Goal: Task Accomplishment & Management: Manage account settings

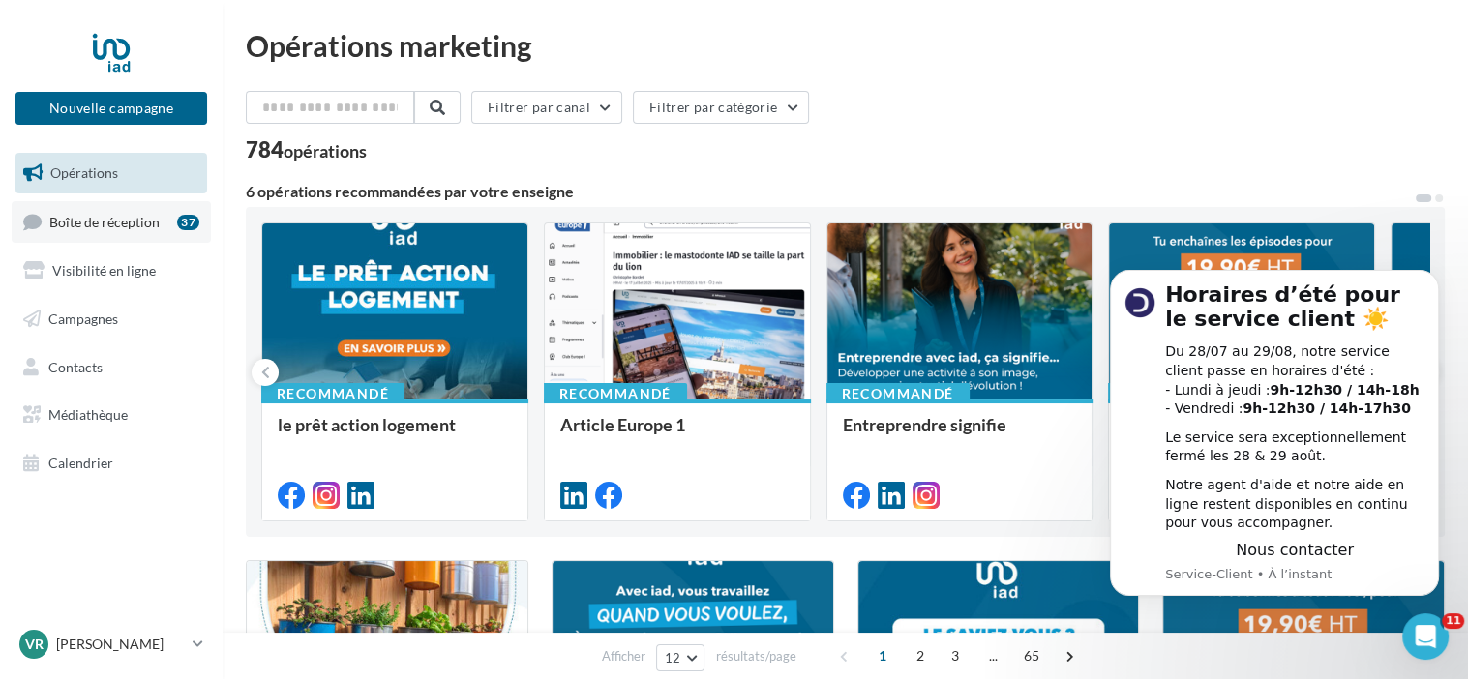
click at [111, 215] on span "Boîte de réception" at bounding box center [104, 221] width 110 height 16
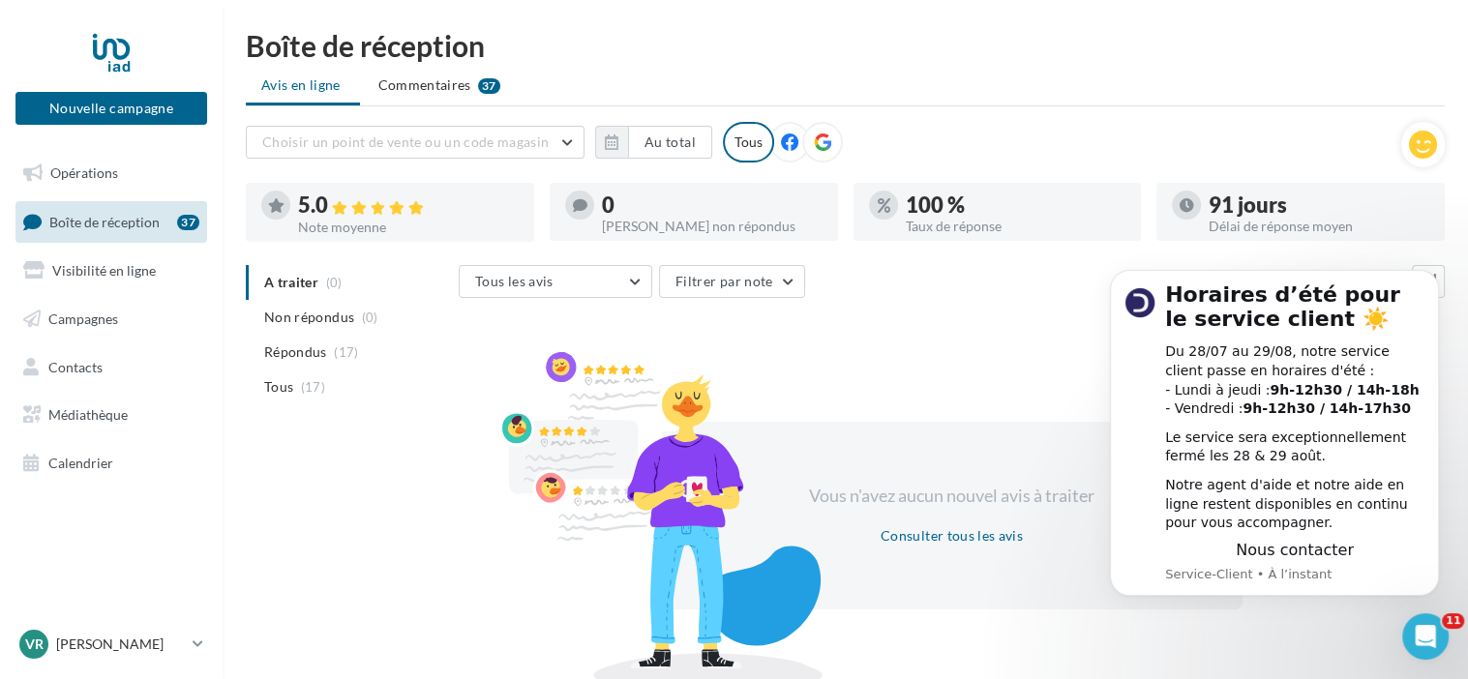
click at [1122, 119] on div "Boîte de réception Avis en ligne Commentaires 37 Choisir un point de vente ou u…" at bounding box center [845, 355] width 1245 height 648
click at [1423, 639] on icon "Ouvrir le Messenger Intercom" at bounding box center [1425, 636] width 14 height 15
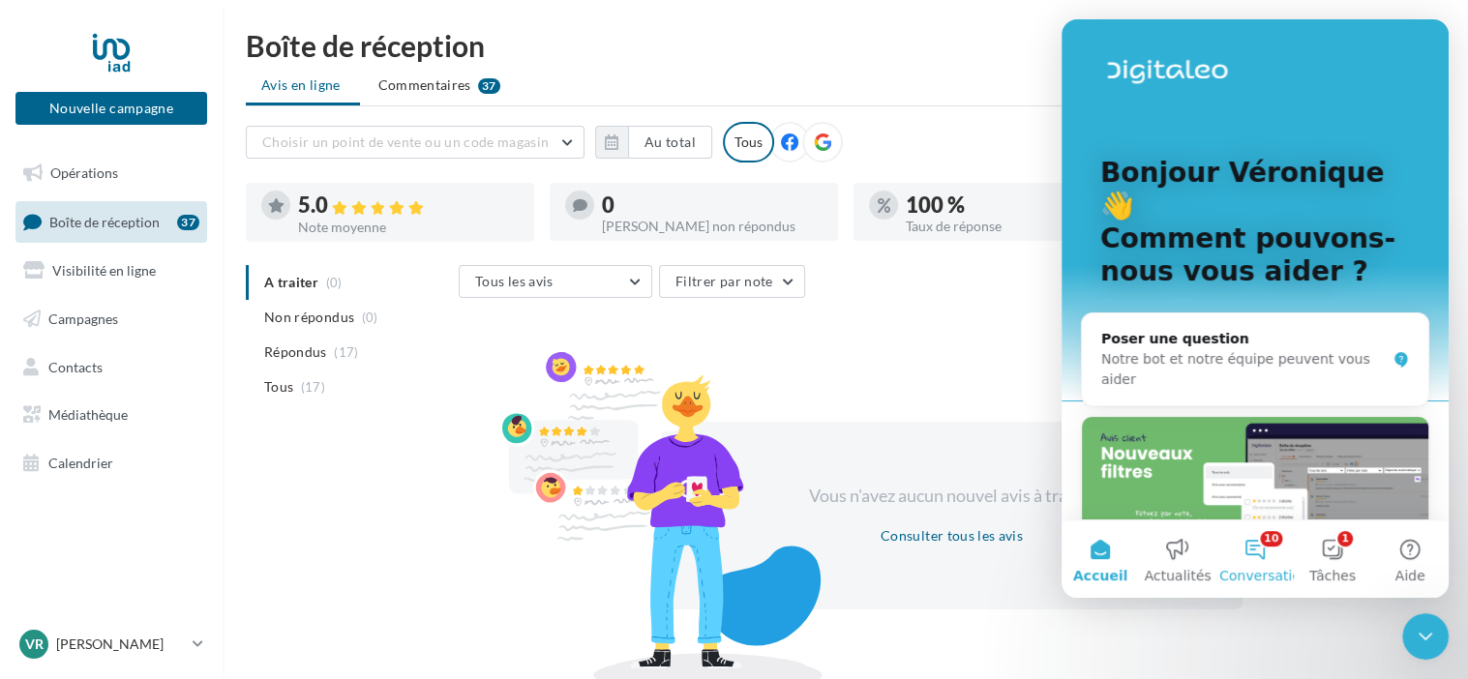
click at [1264, 552] on button "10 Conversations" at bounding box center [1254, 559] width 77 height 77
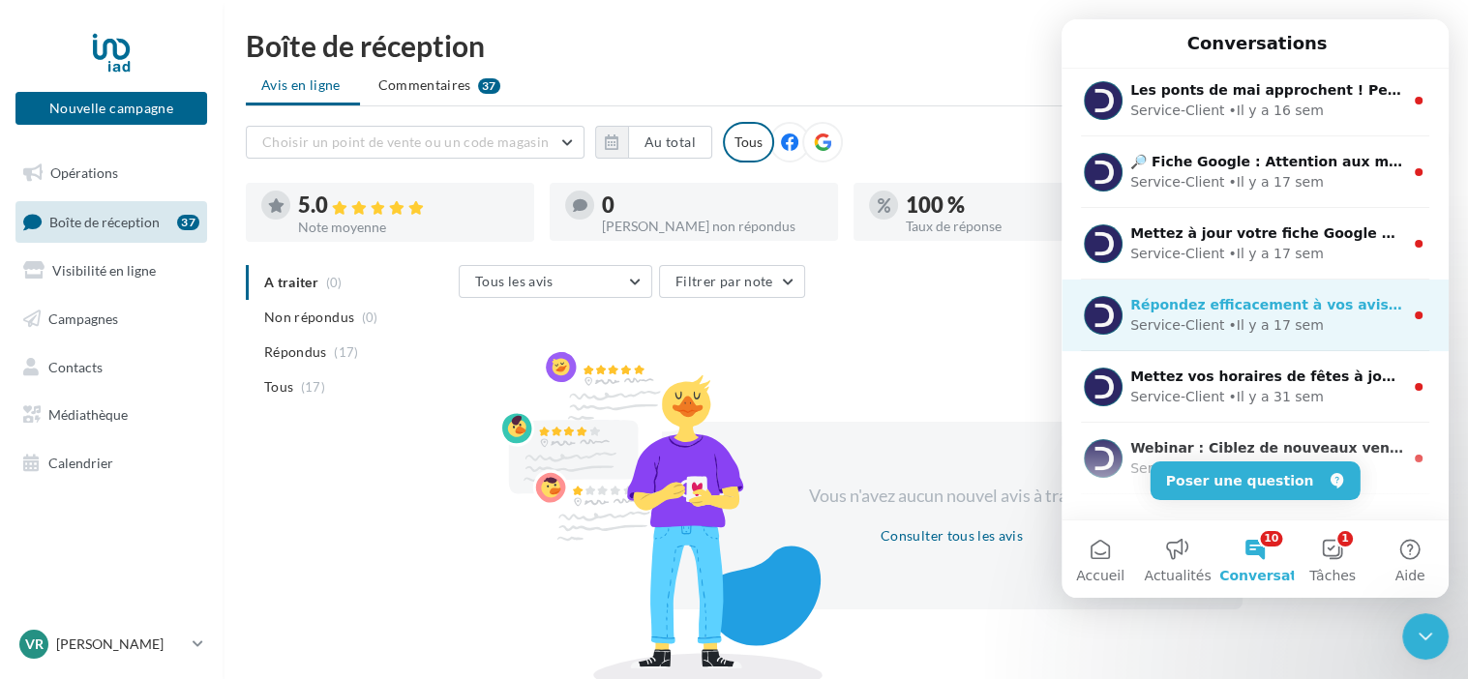
scroll to position [342, 0]
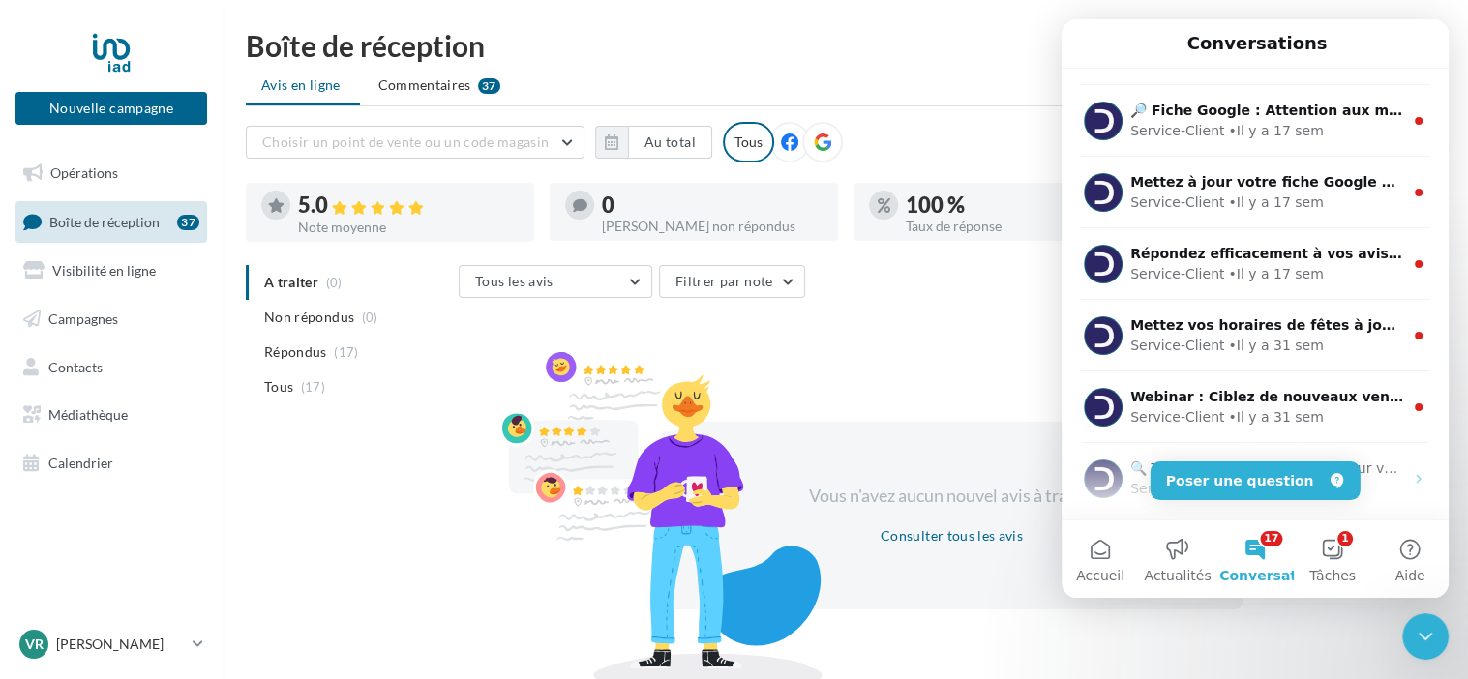
click at [950, 92] on ul "Avis en ligne Commentaires 37" at bounding box center [845, 87] width 1199 height 39
click at [422, 84] on span "Commentaires" at bounding box center [424, 84] width 93 height 19
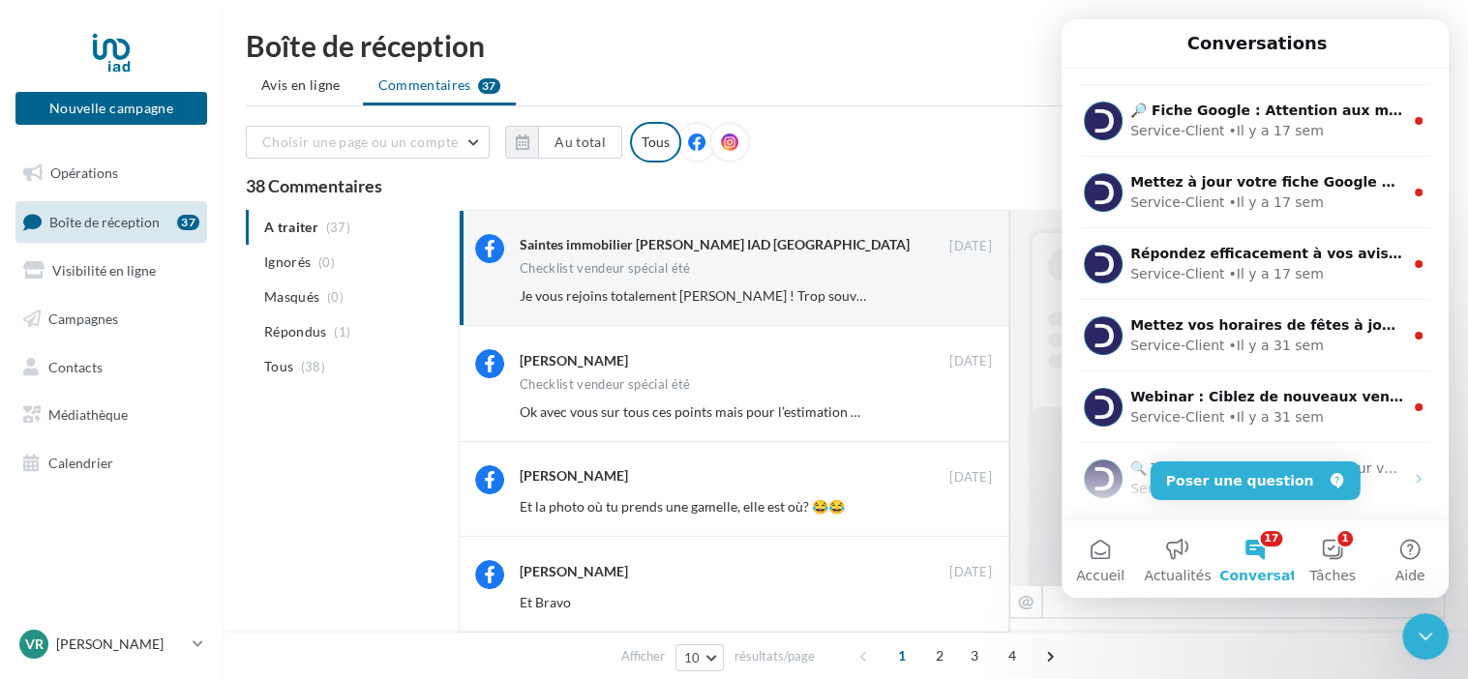
click at [1417, 632] on icon "Fermer le Messenger Intercom" at bounding box center [1424, 636] width 23 height 23
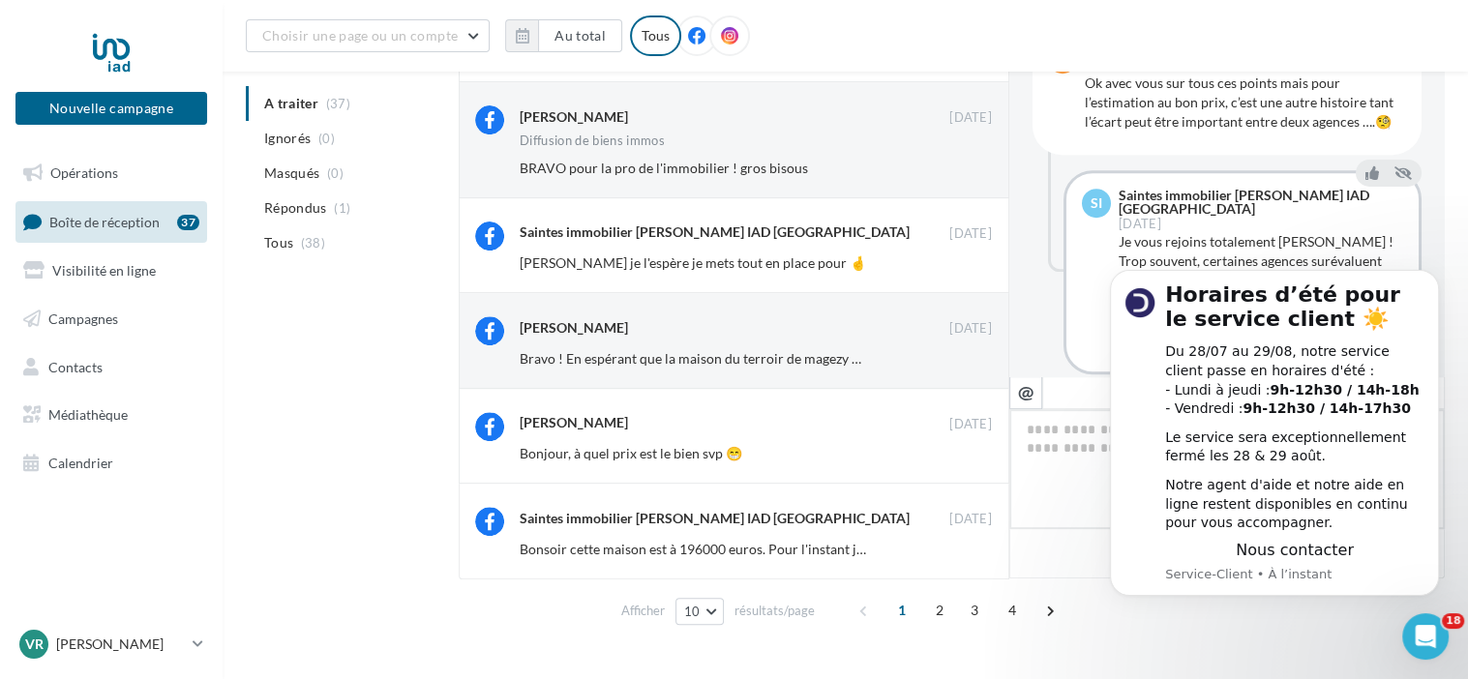
scroll to position [697, 0]
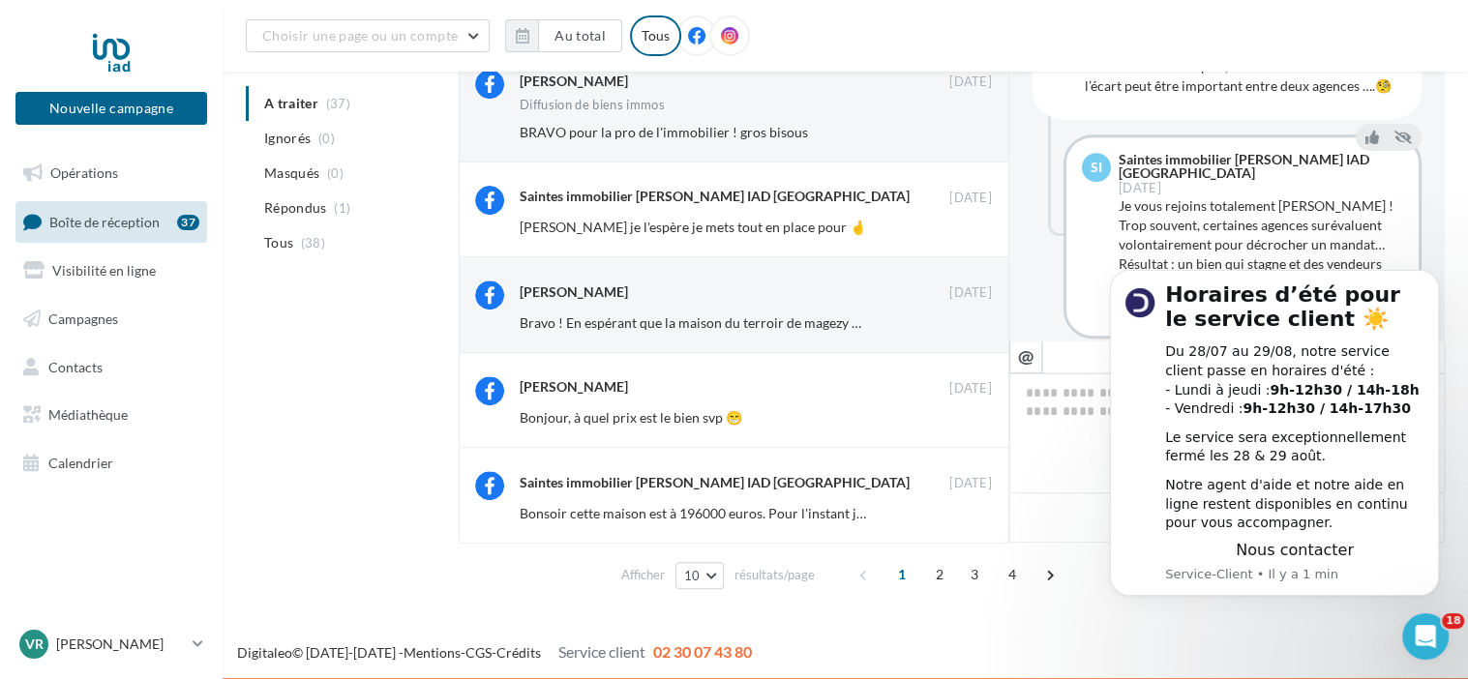
click at [312, 354] on div "A traiter (37) Ignorés (0) [GEOGRAPHIC_DATA] (0) Répondus (1) Tous (38) Saintes…" at bounding box center [845, 63] width 1199 height 1069
click at [343, 371] on div "A traiter (37) Ignorés (0) [GEOGRAPHIC_DATA] (0) Répondus (1) Tous (38) Saintes…" at bounding box center [845, 63] width 1199 height 1069
click at [304, 103] on ul "A traiter (37) Ignorés (0) [GEOGRAPHIC_DATA] (0) Répondus (1) Tous (38)" at bounding box center [348, 173] width 205 height 174
click at [724, 154] on div "[PERSON_NAME] [DATE] Diffusion de biens immos BRAVO pour la pro de l'immobilier…" at bounding box center [734, 103] width 550 height 115
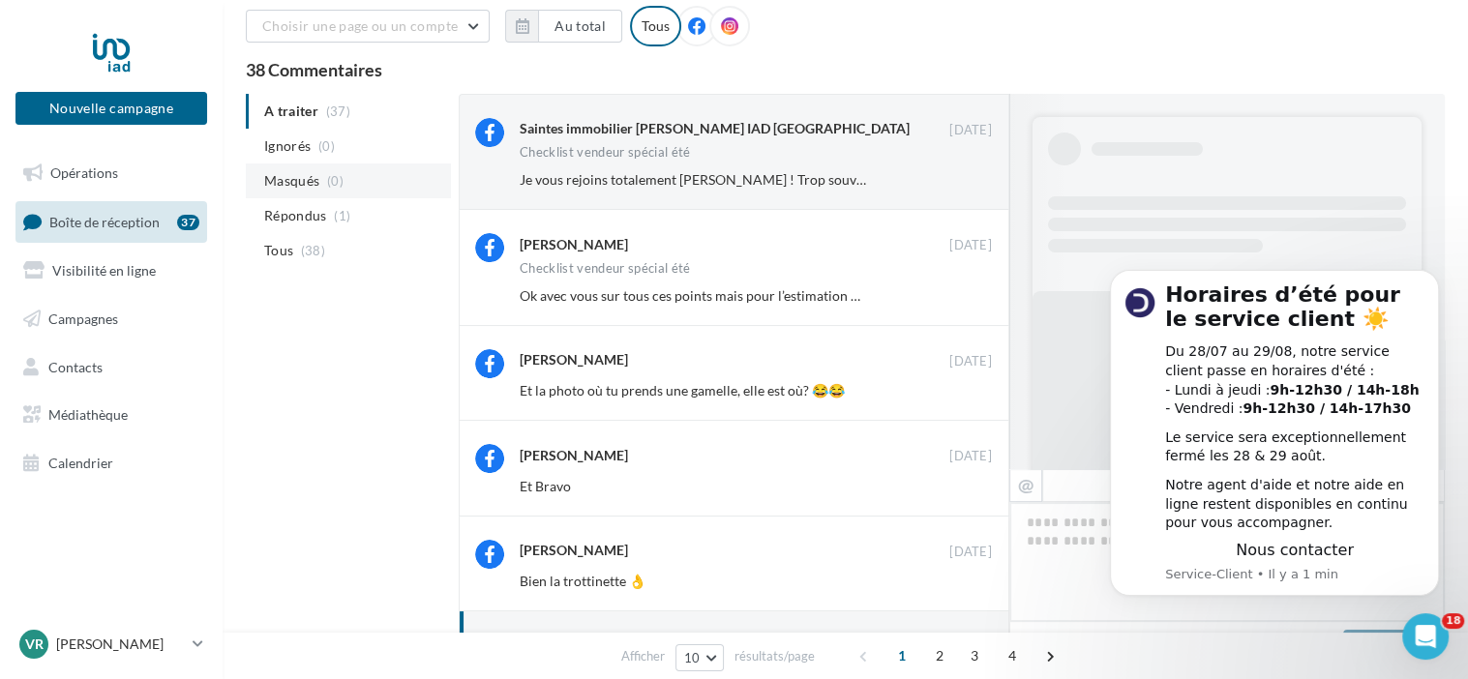
scroll to position [994, 0]
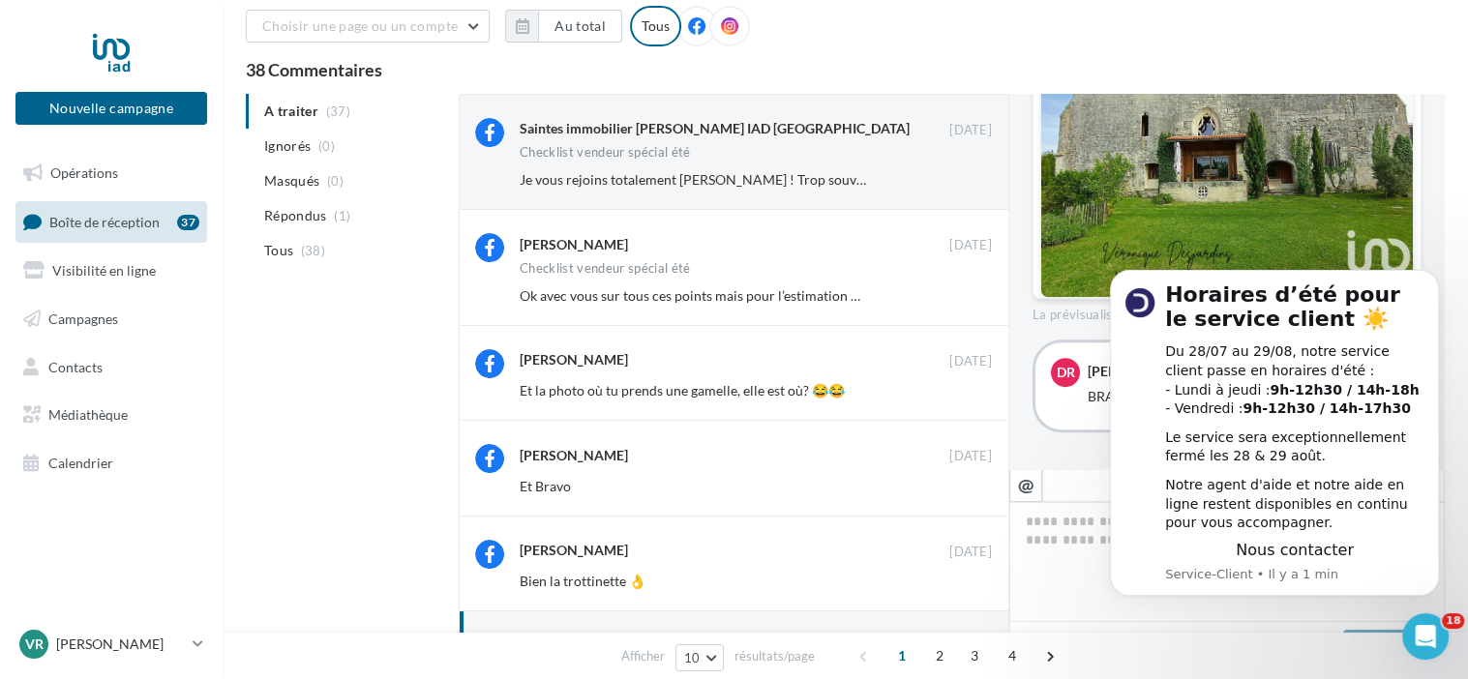
click at [296, 107] on ul "A traiter (37) Ignorés (0) [GEOGRAPHIC_DATA] (0) Répondus (1) Tous (38)" at bounding box center [348, 181] width 205 height 174
drag, startPoint x: 1432, startPoint y: 275, endPoint x: 2520, endPoint y: 514, distance: 1114.3
click at [1432, 275] on icon "Dismiss notification" at bounding box center [1432, 276] width 7 height 7
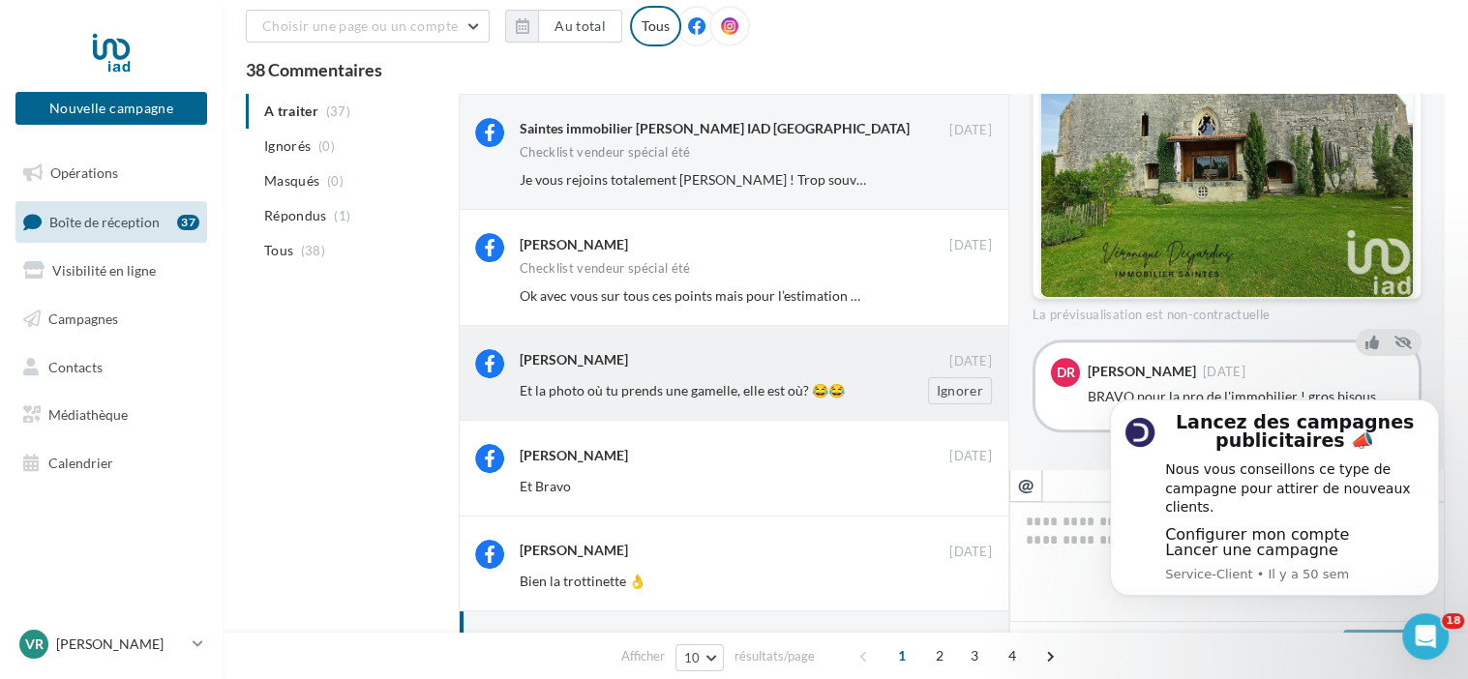
click at [615, 390] on span "Et la photo où tu prends une gamelle, elle est où? 😂😂" at bounding box center [682, 390] width 325 height 16
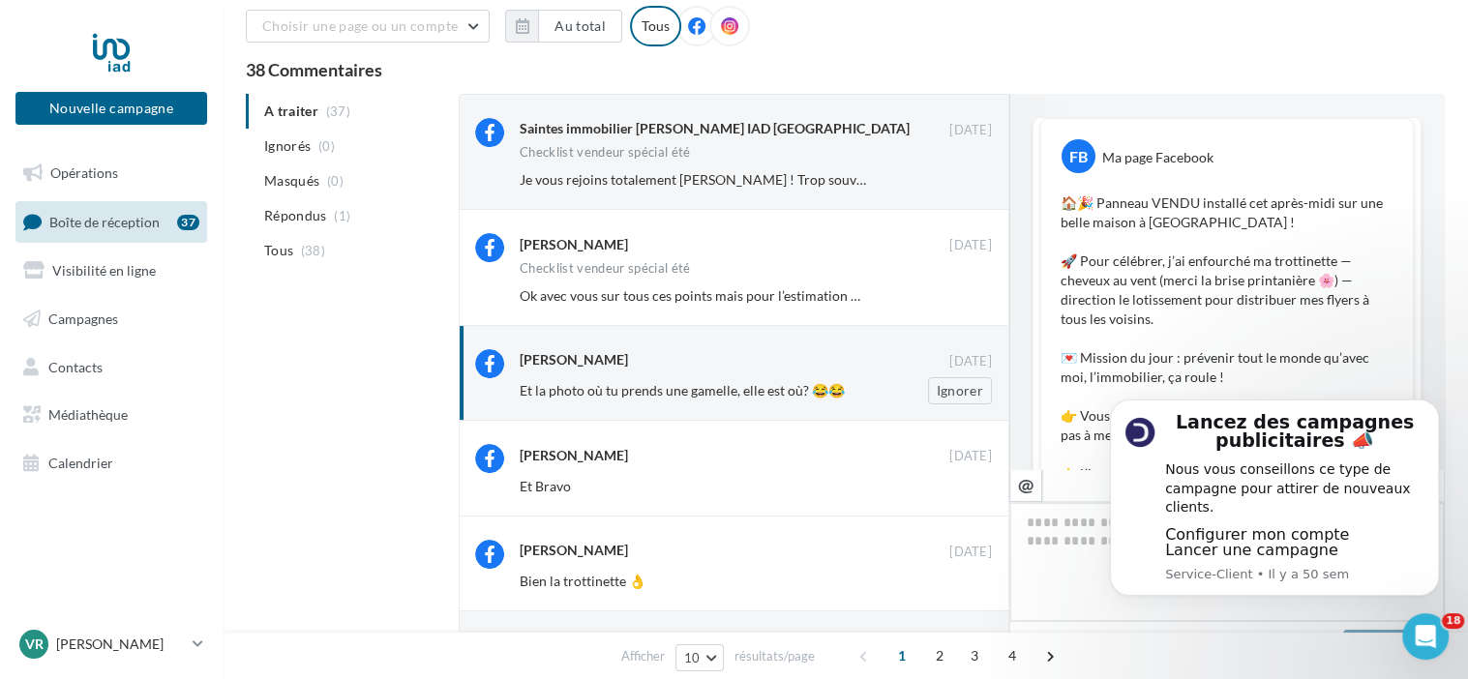
scroll to position [924, 0]
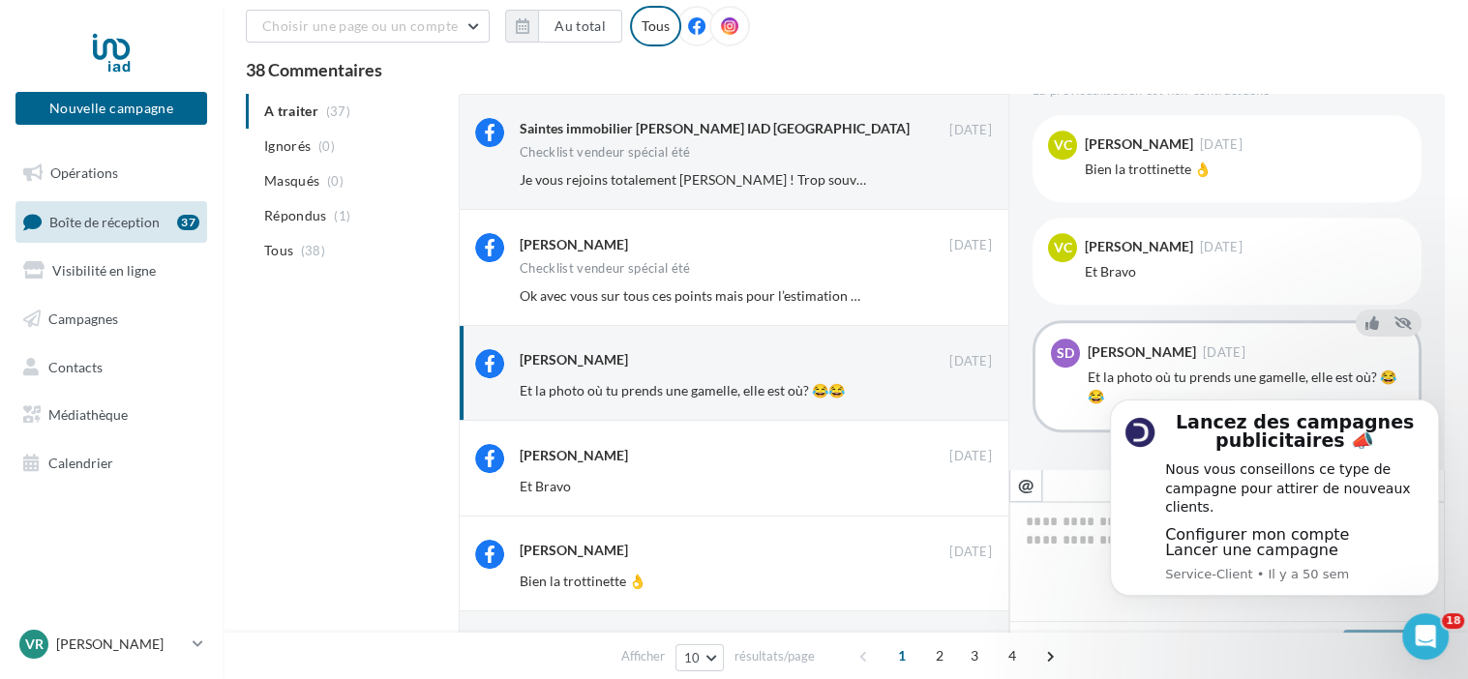
click at [274, 351] on div "A traiter (37) Ignorés (0) [GEOGRAPHIC_DATA] (0) Répondus (1) Tous (38) Saintes…" at bounding box center [845, 628] width 1199 height 1069
click at [93, 223] on span "Boîte de réception" at bounding box center [104, 221] width 110 height 16
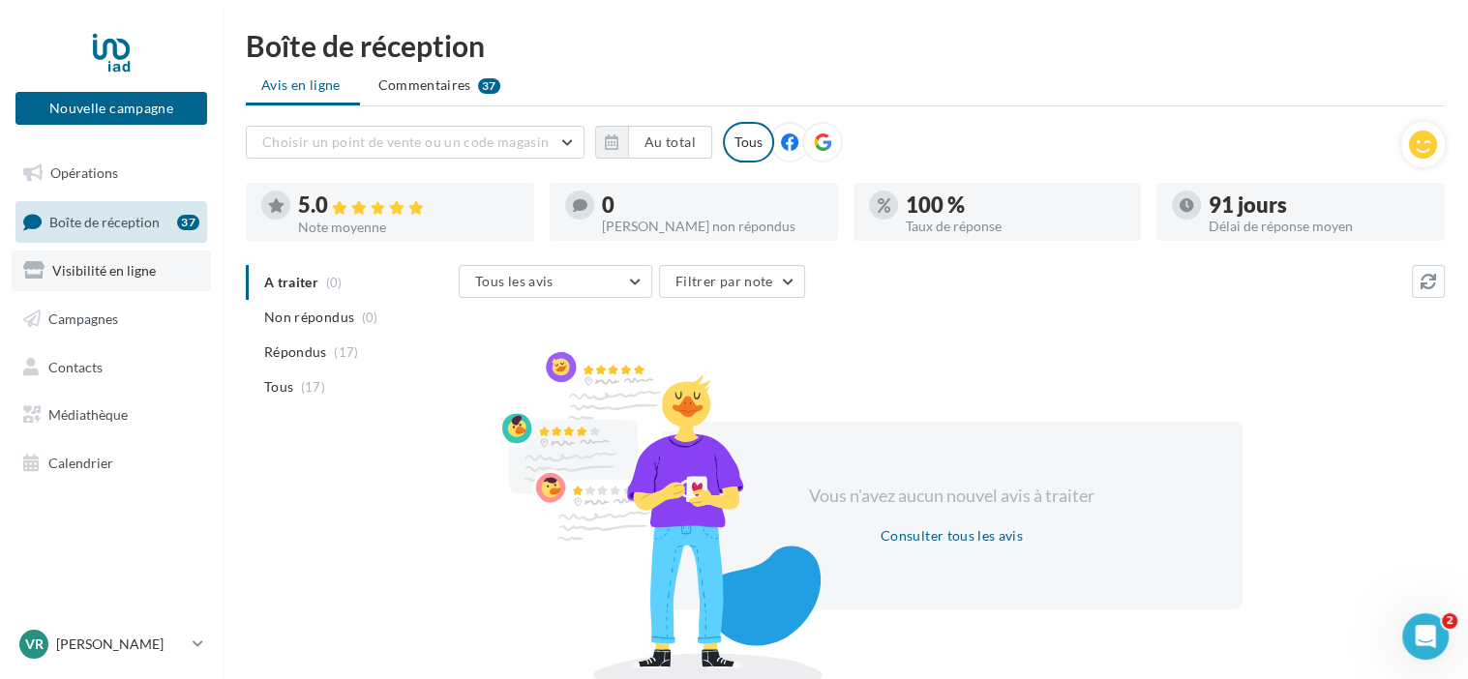
click at [109, 271] on span "Visibilité en ligne" at bounding box center [104, 270] width 104 height 16
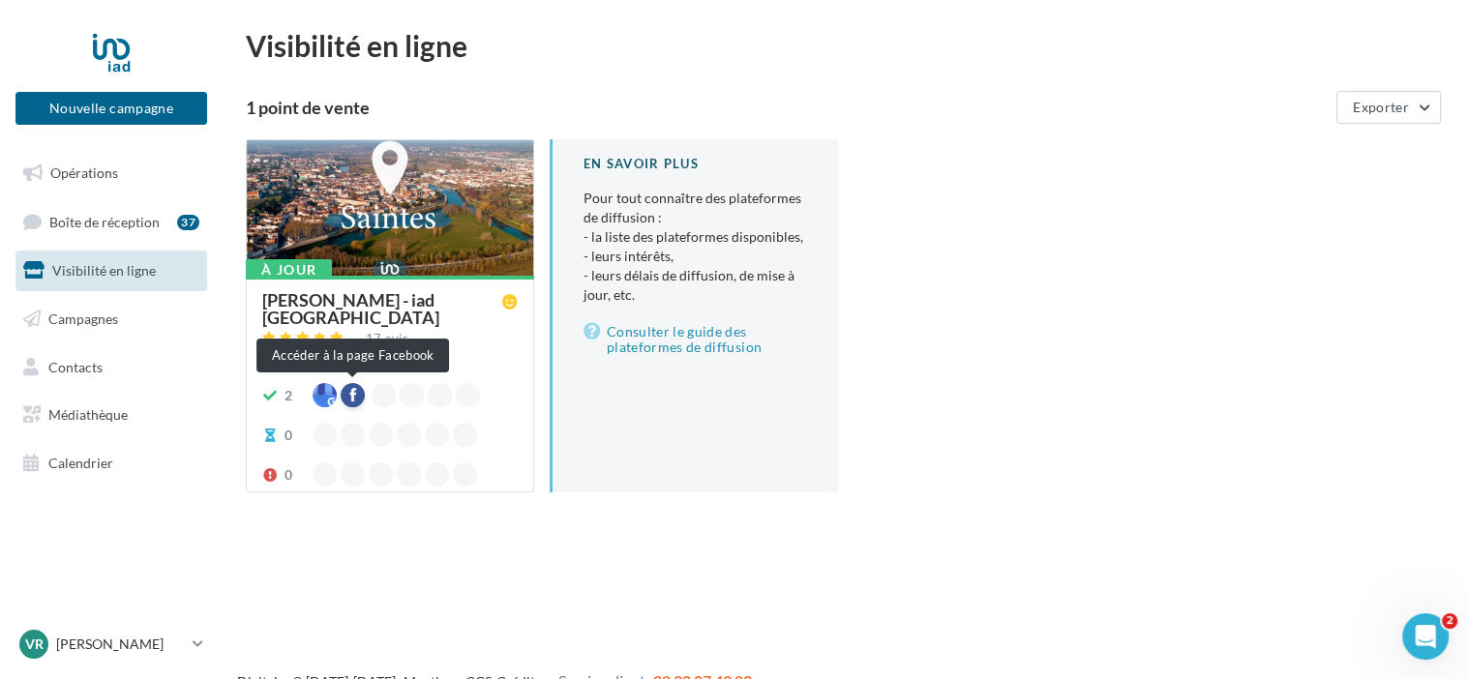
click at [353, 394] on div at bounding box center [353, 395] width 24 height 24
